Goal: Task Accomplishment & Management: Manage account settings

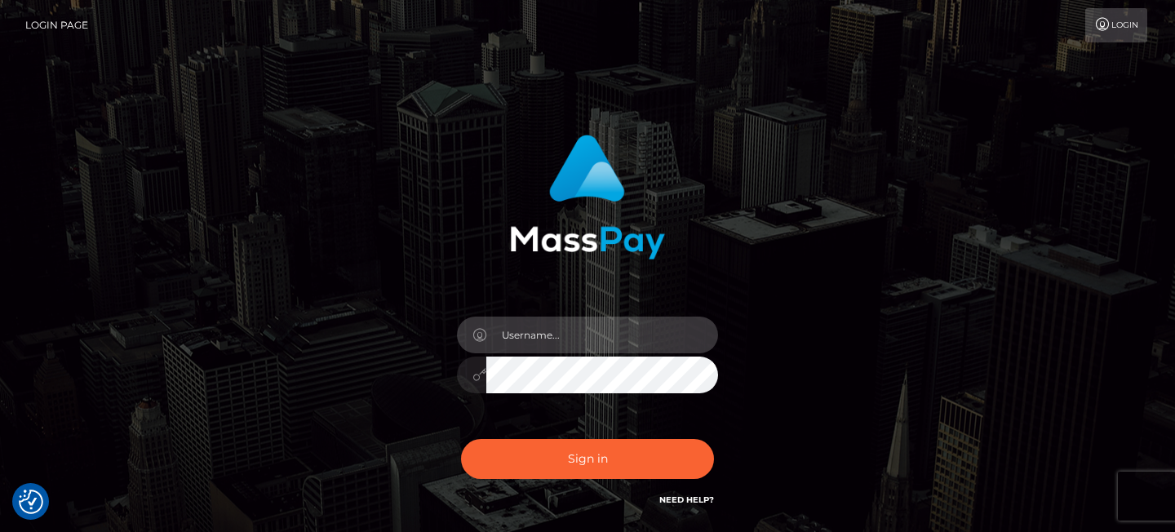
click at [511, 336] on input "text" at bounding box center [602, 334] width 232 height 37
paste input "[EMAIL_ADDRESS][DOMAIN_NAME]"
type input "[EMAIL_ADDRESS][DOMAIN_NAME]"
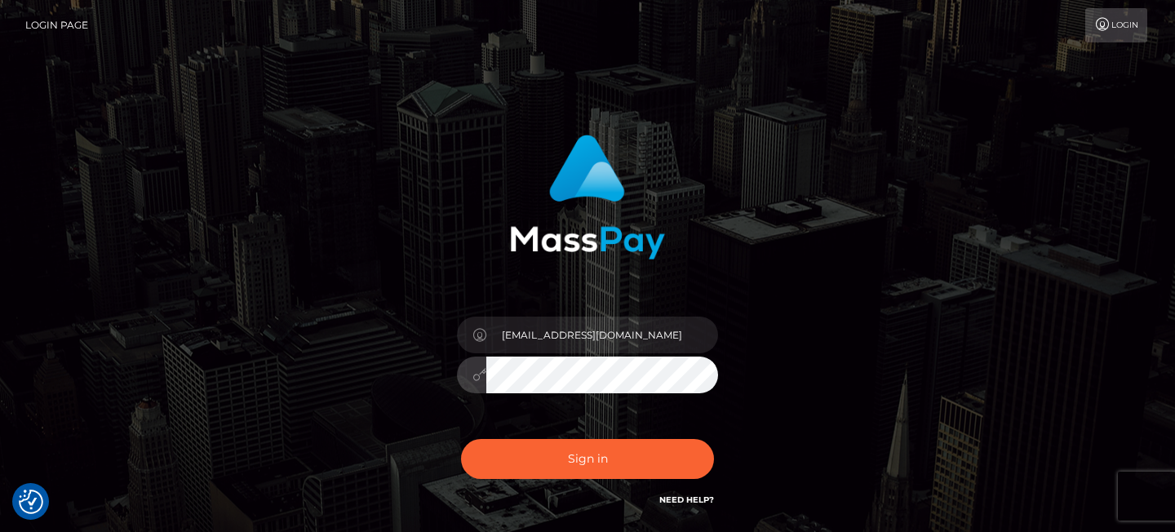
click at [461, 439] on button "Sign in" at bounding box center [587, 459] width 253 height 40
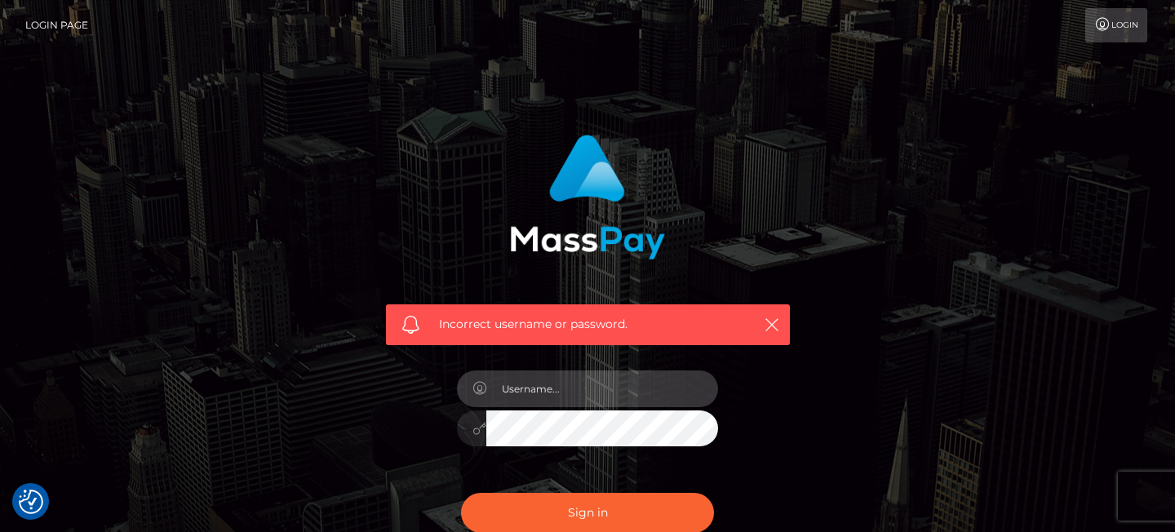
click at [691, 378] on input "text" at bounding box center [602, 388] width 232 height 37
type input "magnxmb@gmail.com"
click at [461, 493] on button "Sign in" at bounding box center [587, 513] width 253 height 40
